Goal: Information Seeking & Learning: Find specific fact

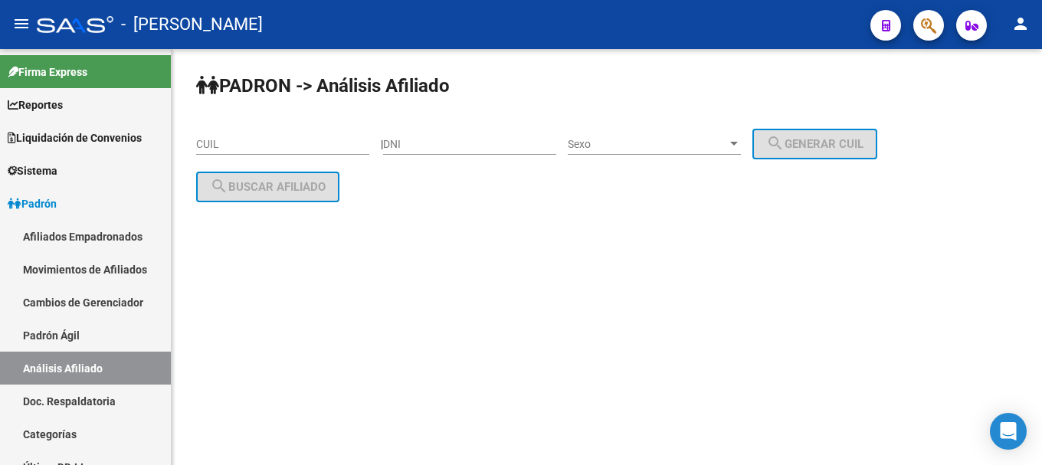
click at [930, 26] on icon "button" at bounding box center [928, 26] width 15 height 18
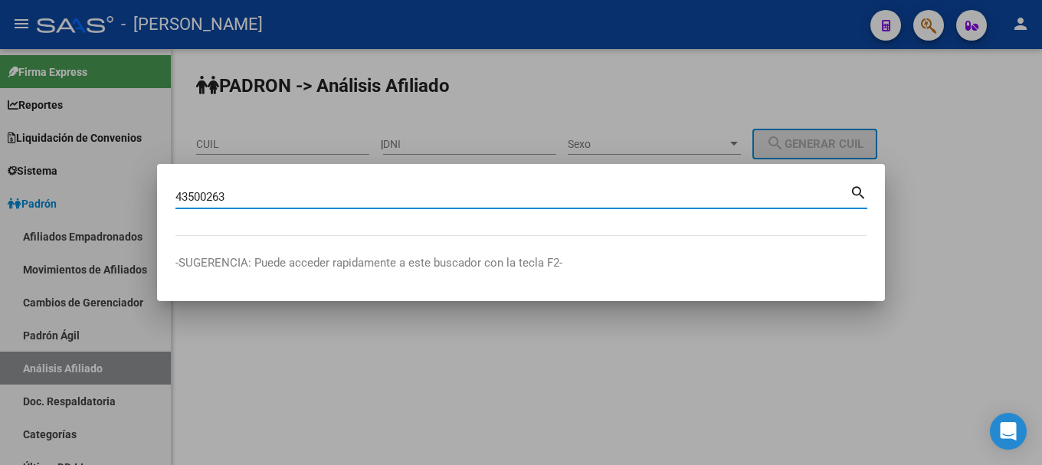
type input "43500263"
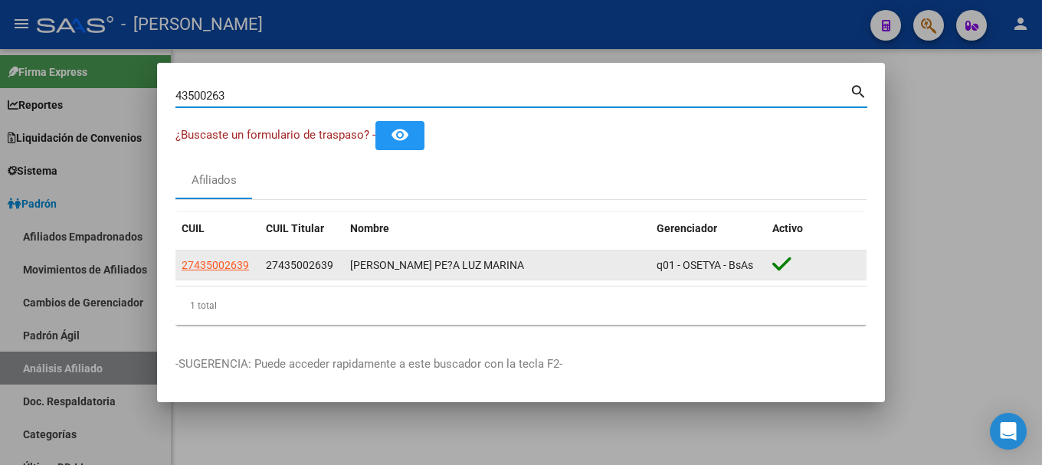
click at [179, 265] on datatable-body-cell "27435002639" at bounding box center [217, 266] width 84 height 30
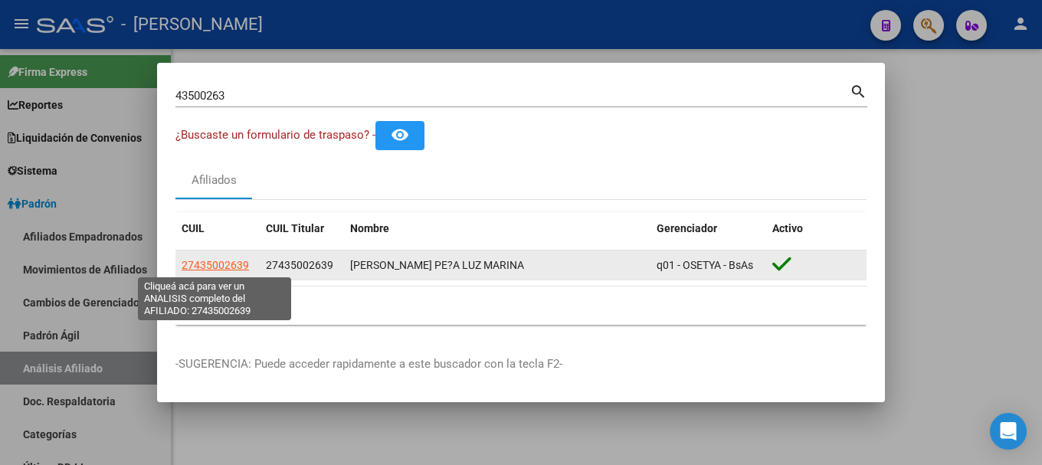
click at [192, 265] on span "27435002639" at bounding box center [215, 265] width 67 height 12
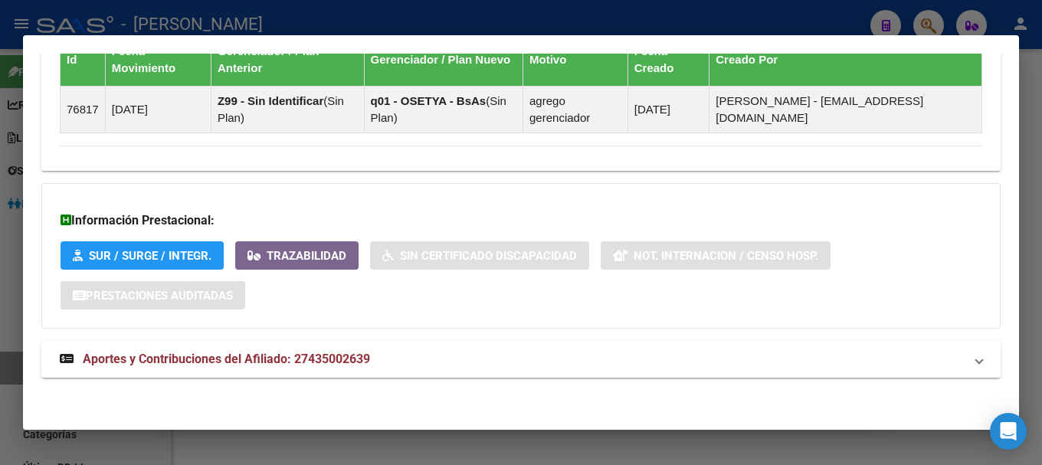
click at [471, 366] on mat-panel-title "Aportes y Contribuciones del Afiliado: 27435002639" at bounding box center [512, 359] width 904 height 18
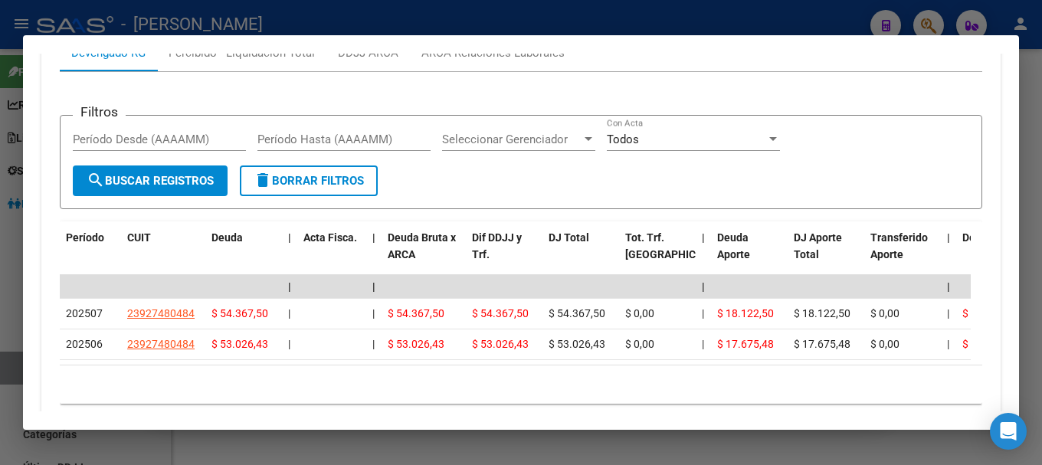
scroll to position [1330, 0]
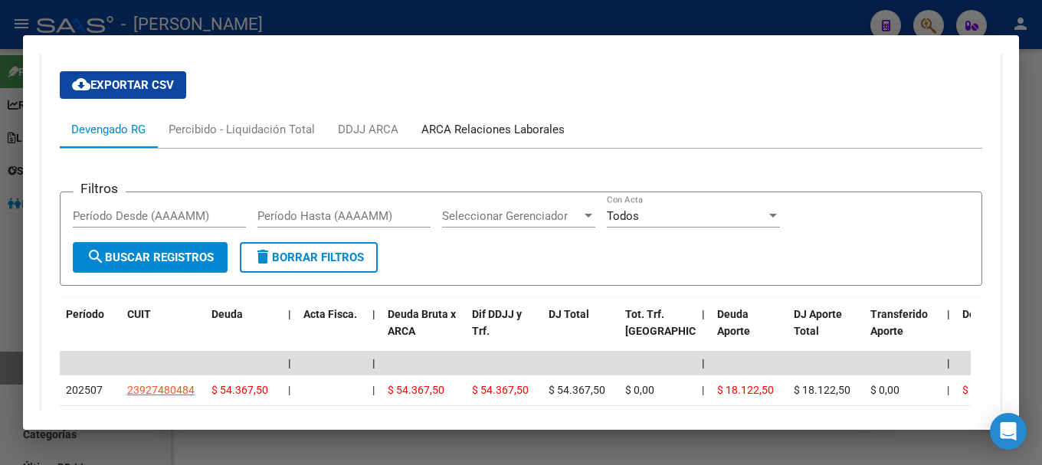
click at [513, 139] on div "ARCA Relaciones Laborales" at bounding box center [493, 129] width 166 height 37
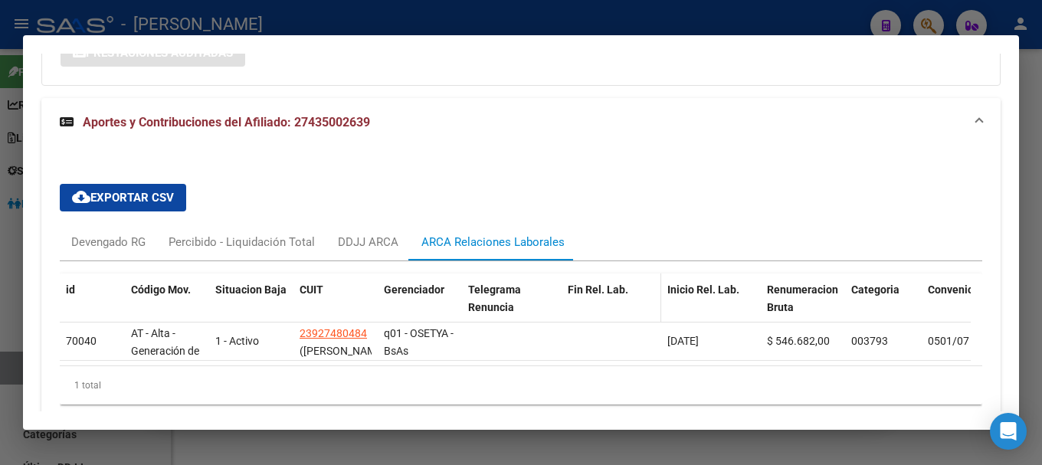
scroll to position [1288, 0]
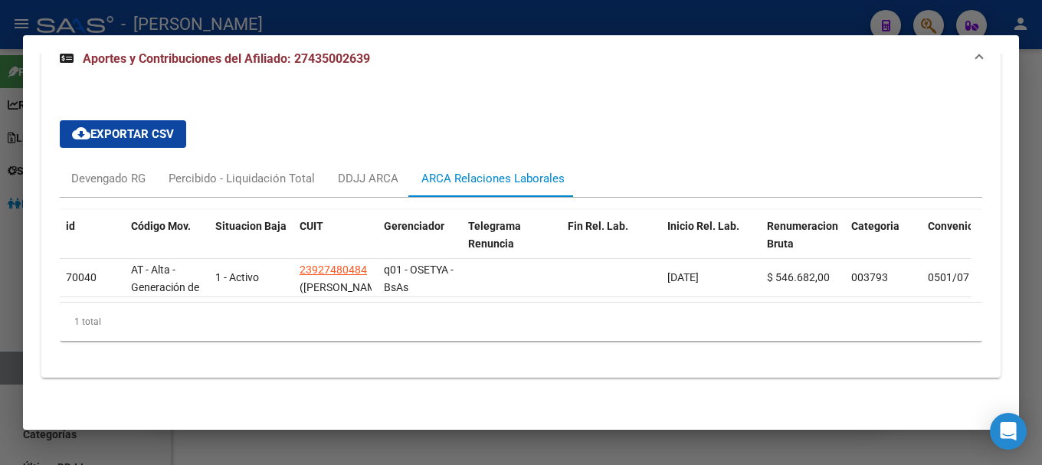
click at [494, 89] on div "cloud_download Exportar CSV Devengado RG Percibido - Liquidación Total DDJJ ARC…" at bounding box center [520, 231] width 959 height 294
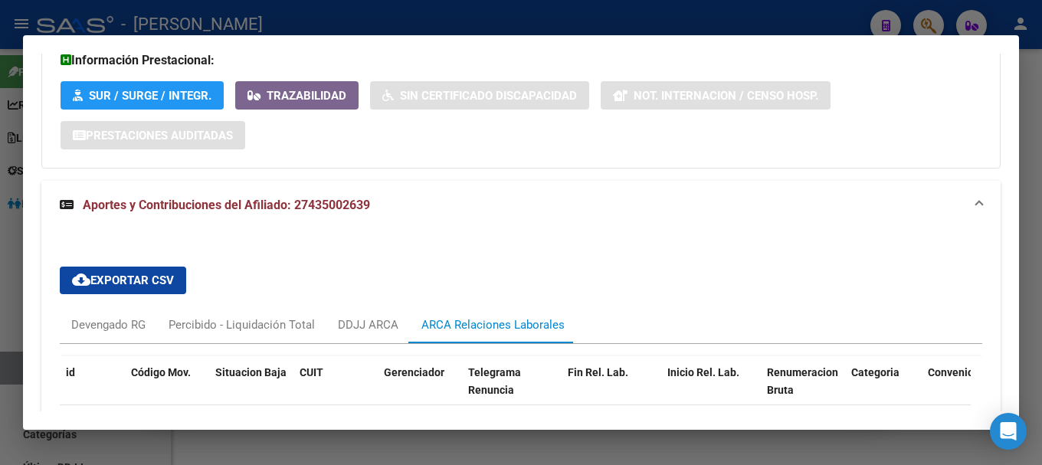
click at [423, 210] on mat-panel-title "Aportes y Contribuciones del Afiliado: 27435002639" at bounding box center [512, 205] width 904 height 18
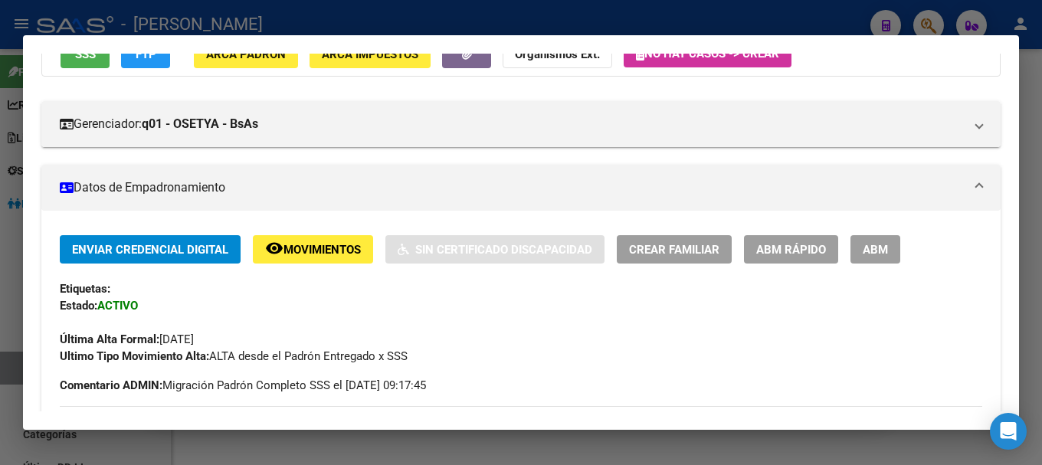
scroll to position [0, 0]
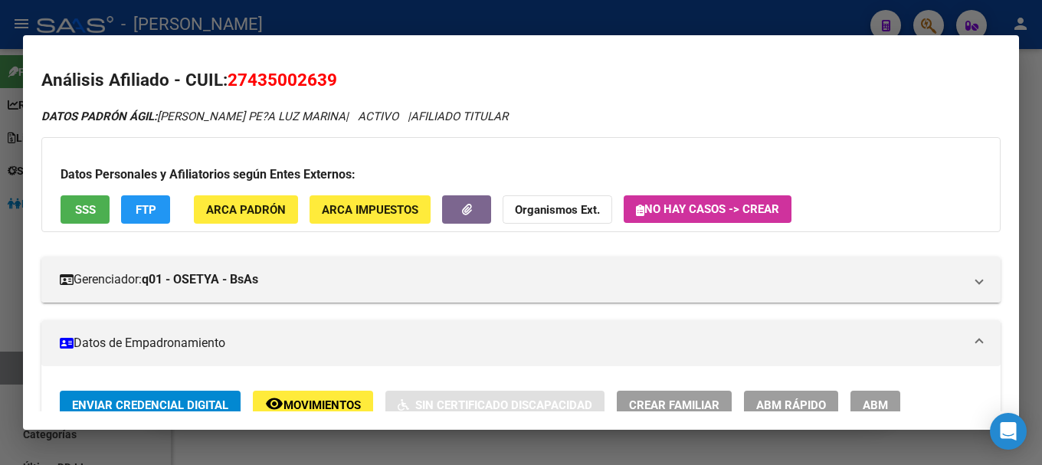
click at [403, 27] on div at bounding box center [521, 232] width 1042 height 465
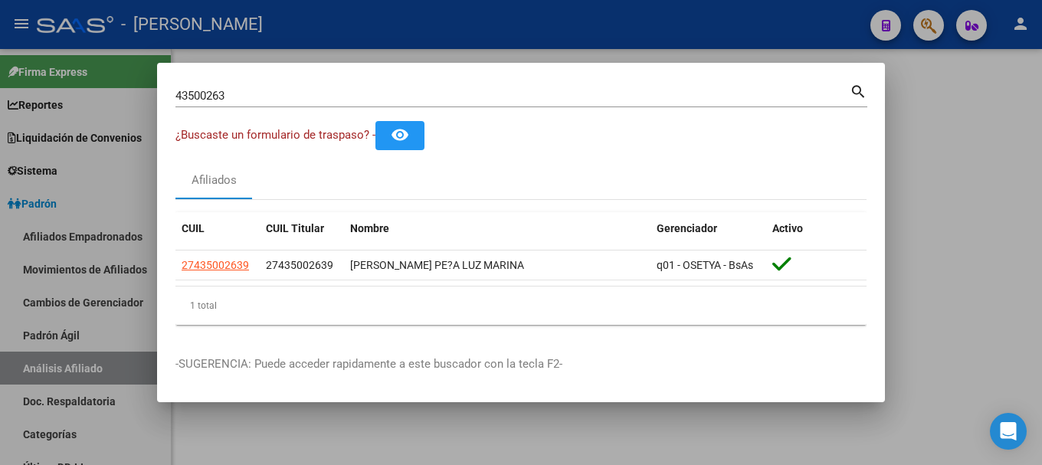
click at [403, 27] on div at bounding box center [521, 232] width 1042 height 465
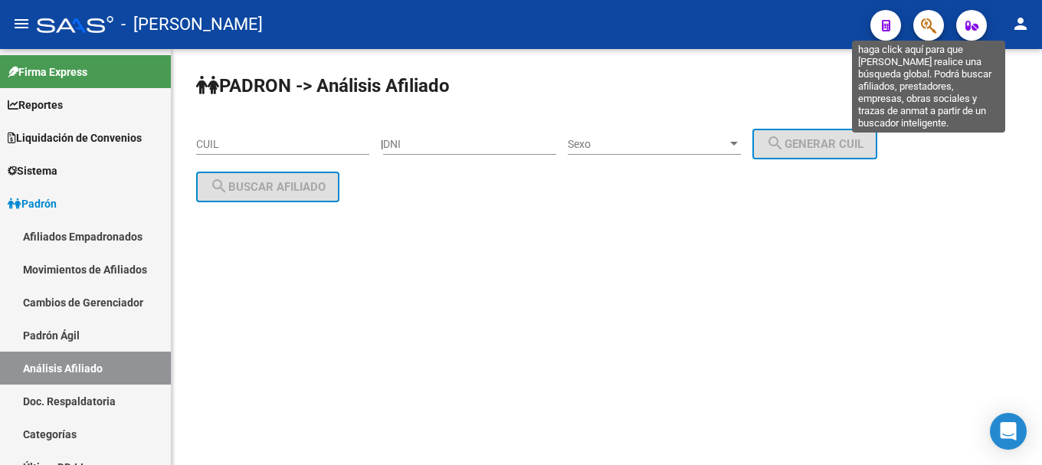
click at [936, 25] on icon "button" at bounding box center [928, 26] width 15 height 18
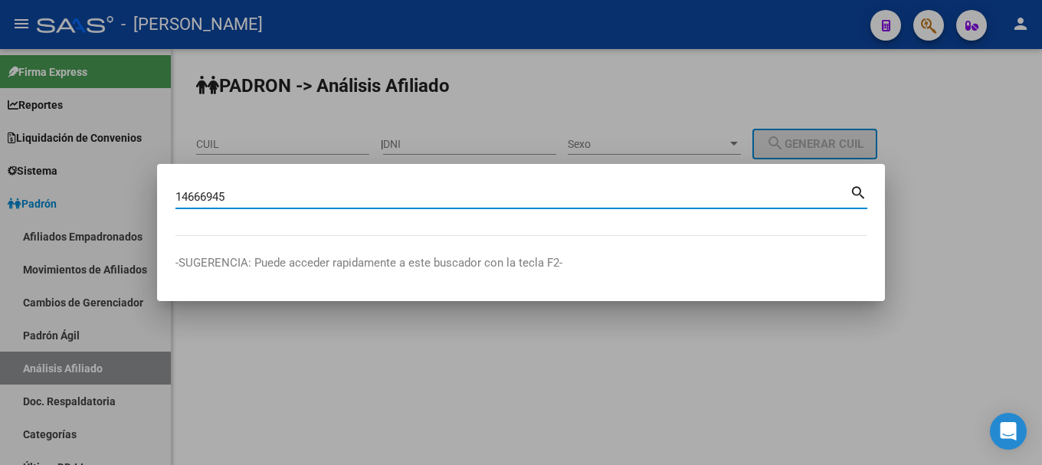
type input "14666945"
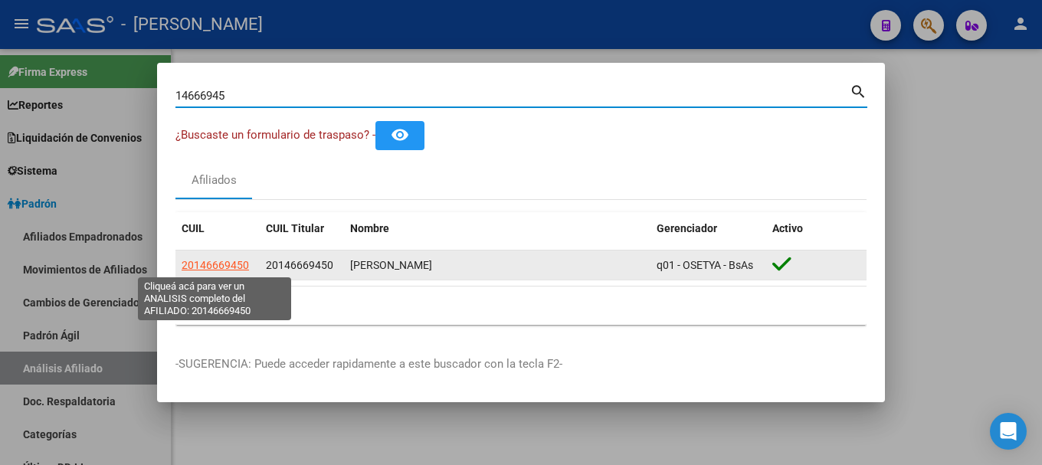
click at [220, 264] on span "20146669450" at bounding box center [215, 265] width 67 height 12
type textarea "20146669450"
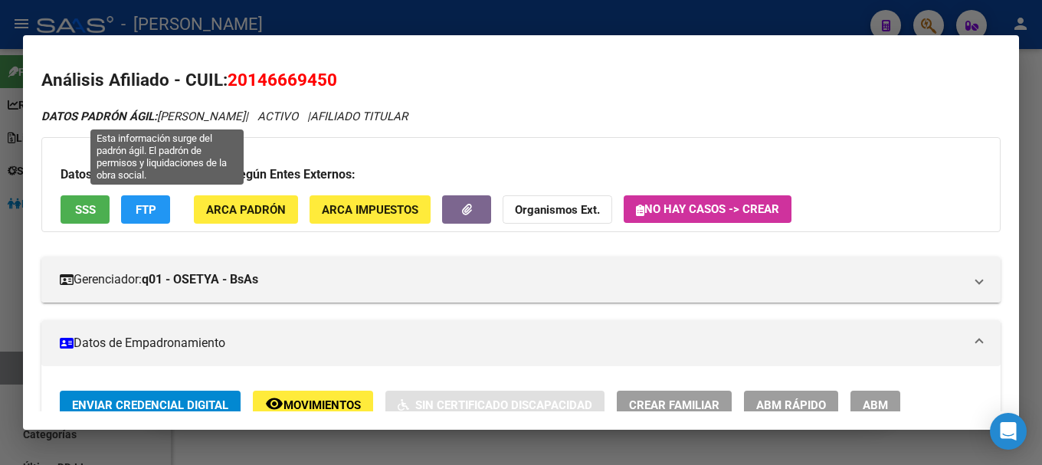
click at [289, 92] on h2 "Análisis Afiliado - CUIL: 20146669450" at bounding box center [520, 80] width 959 height 26
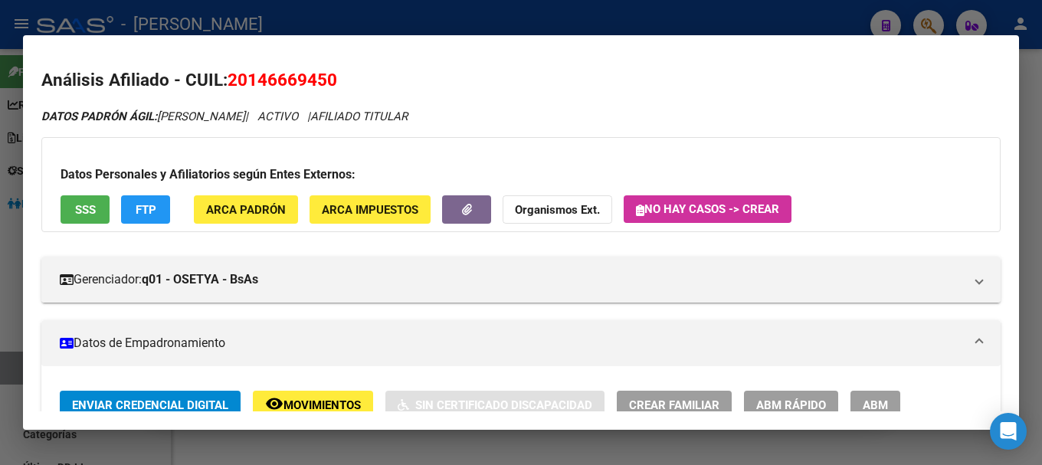
click at [289, 85] on span "20146669450" at bounding box center [283, 80] width 110 height 20
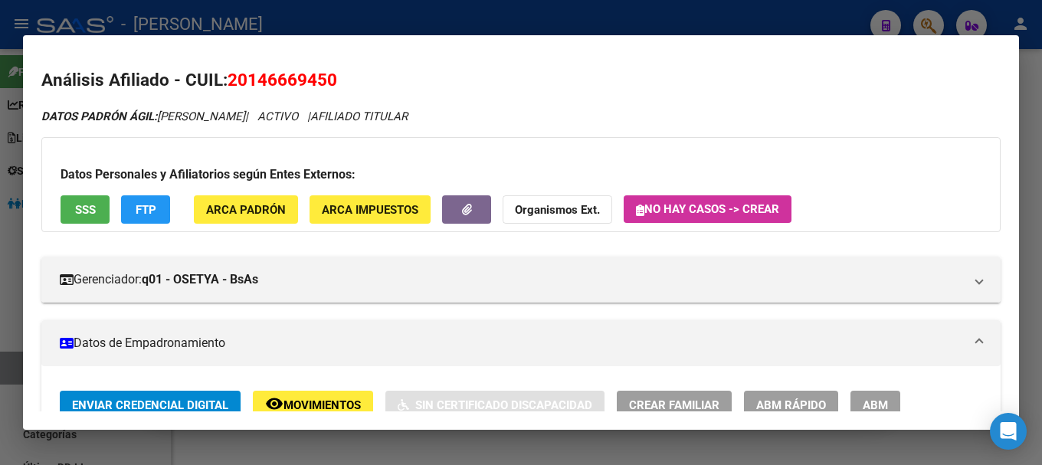
click at [290, 79] on span "20146669450" at bounding box center [283, 80] width 110 height 20
copy span "20146669450"
click at [488, 31] on div at bounding box center [521, 232] width 1042 height 465
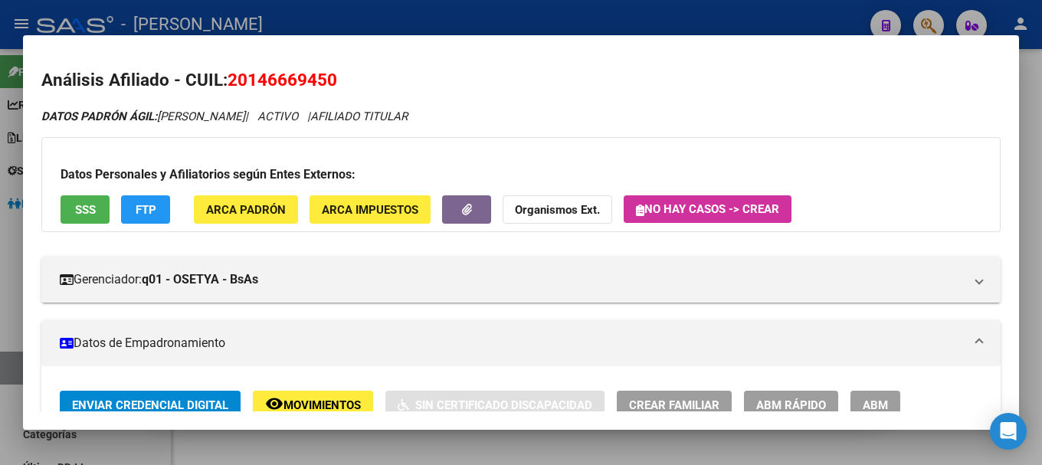
click at [490, 31] on div at bounding box center [521, 232] width 1042 height 465
